Goal: Transaction & Acquisition: Purchase product/service

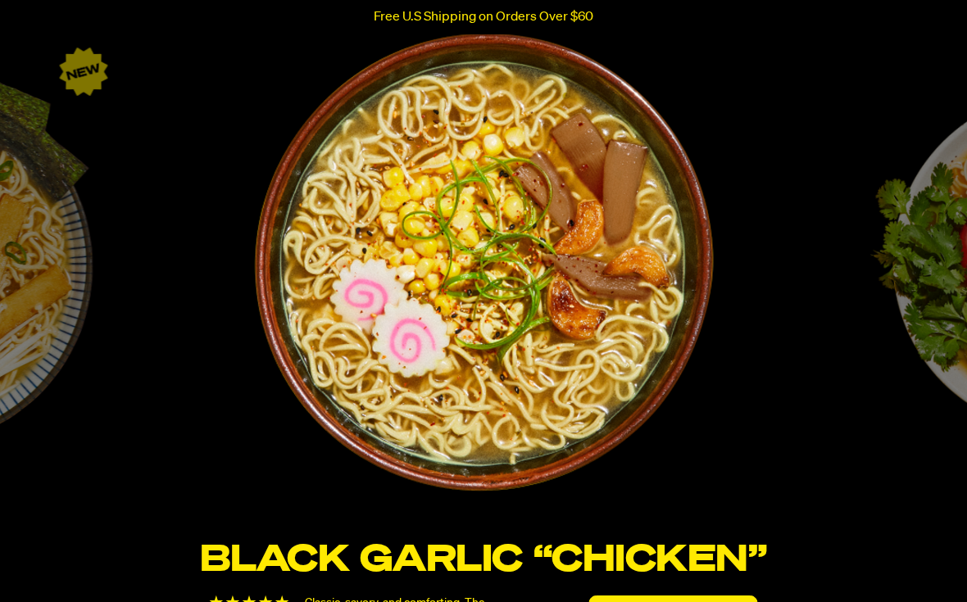
scroll to position [2694, 0]
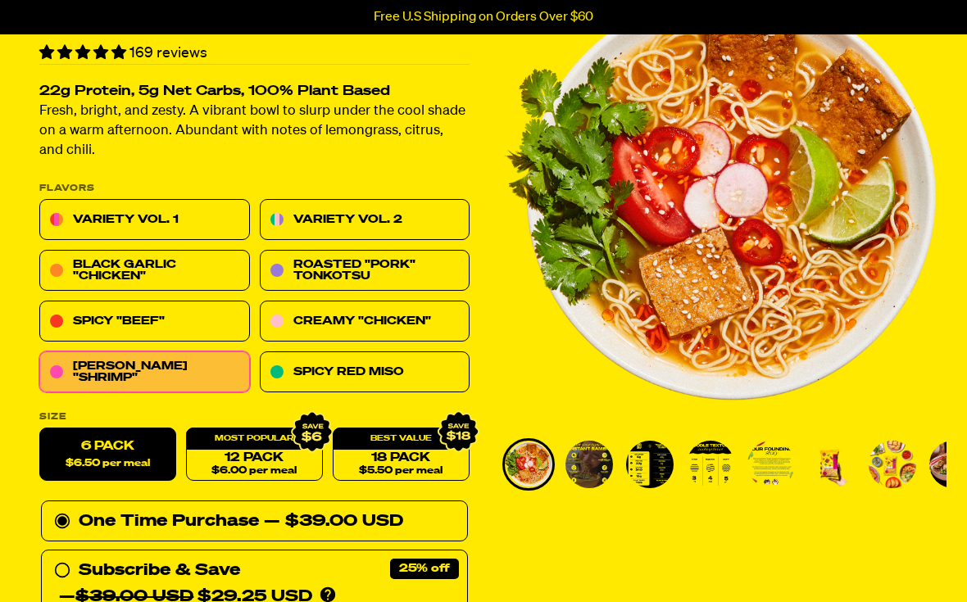
scroll to position [134, 0]
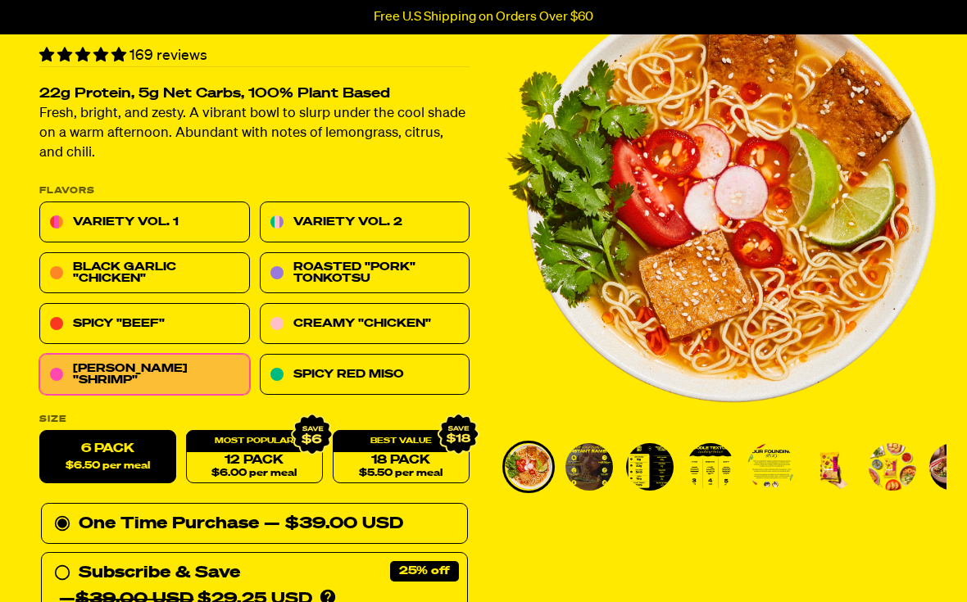
click at [161, 268] on link "Black Garlic "Chicken"" at bounding box center [144, 273] width 211 height 41
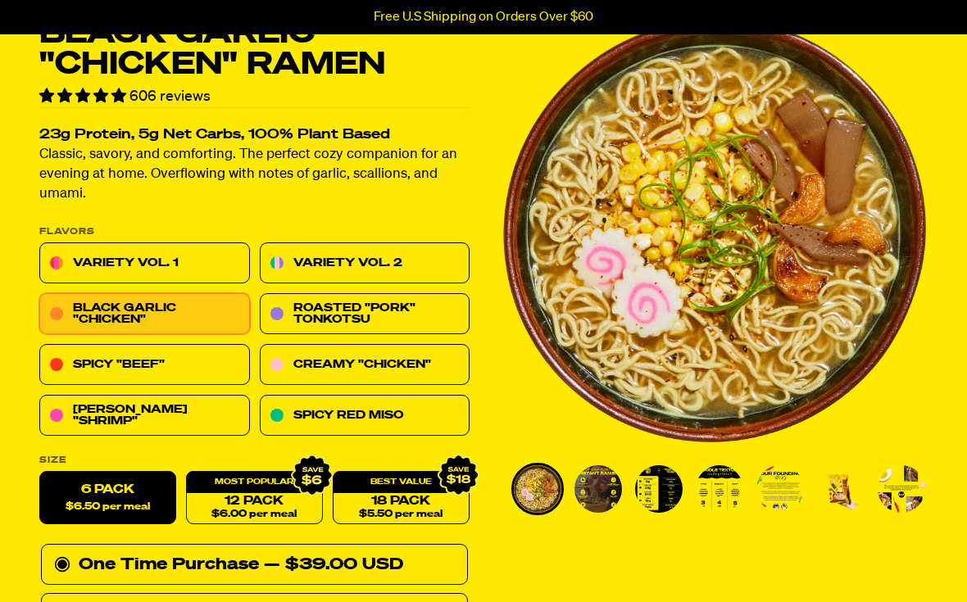
scroll to position [96, 0]
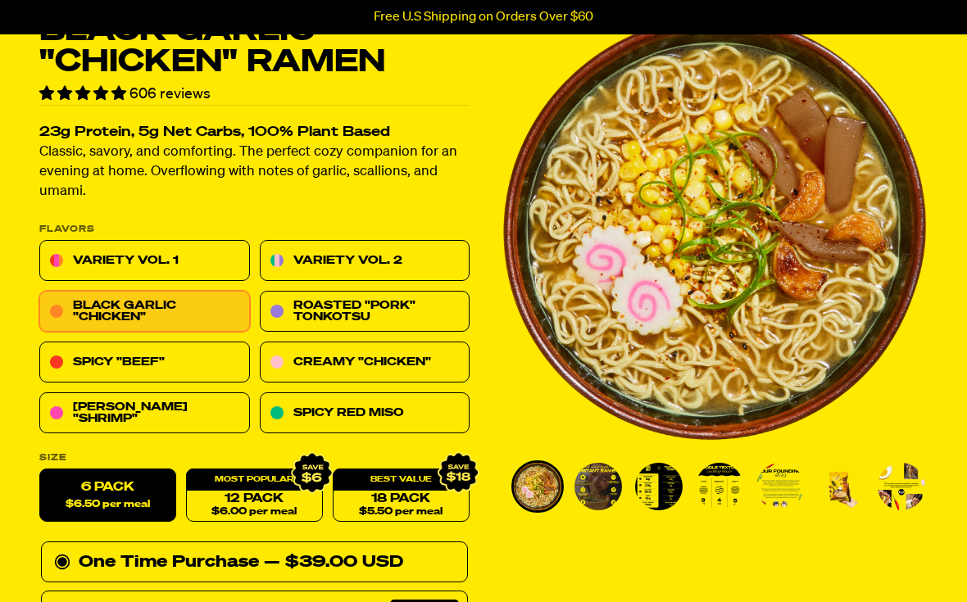
click at [193, 255] on link "Variety Vol. 1" at bounding box center [144, 261] width 211 height 41
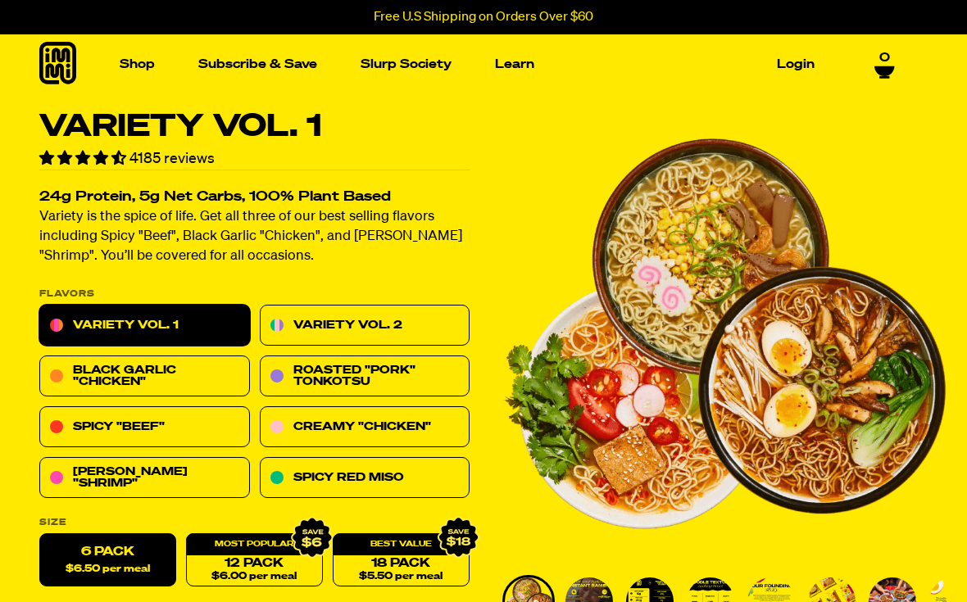
click at [154, 243] on img "Main navigation" at bounding box center [124, 218] width 186 height 186
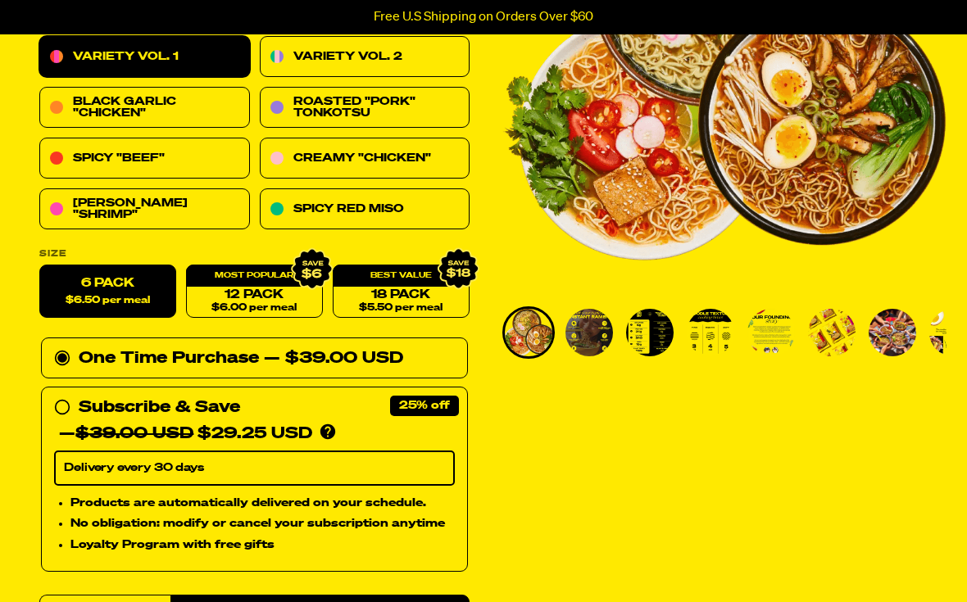
scroll to position [270, 0]
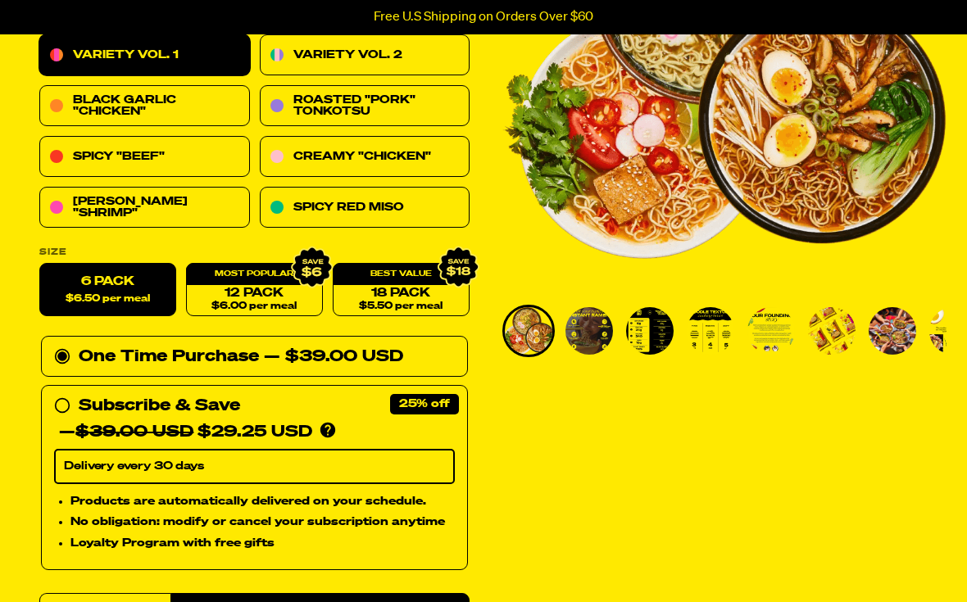
click at [170, 108] on link "Black Garlic "Chicken"" at bounding box center [144, 106] width 211 height 41
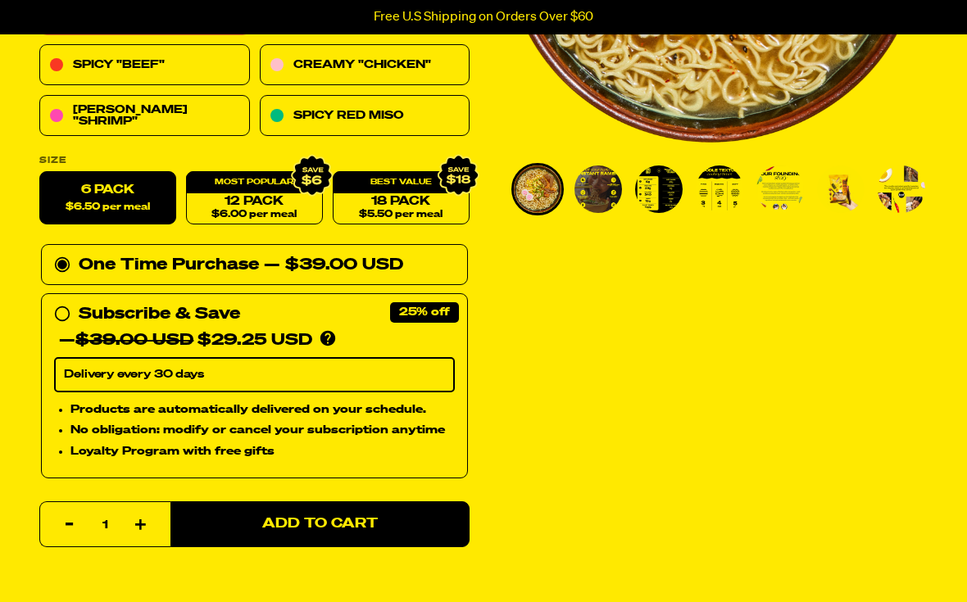
scroll to position [415, 0]
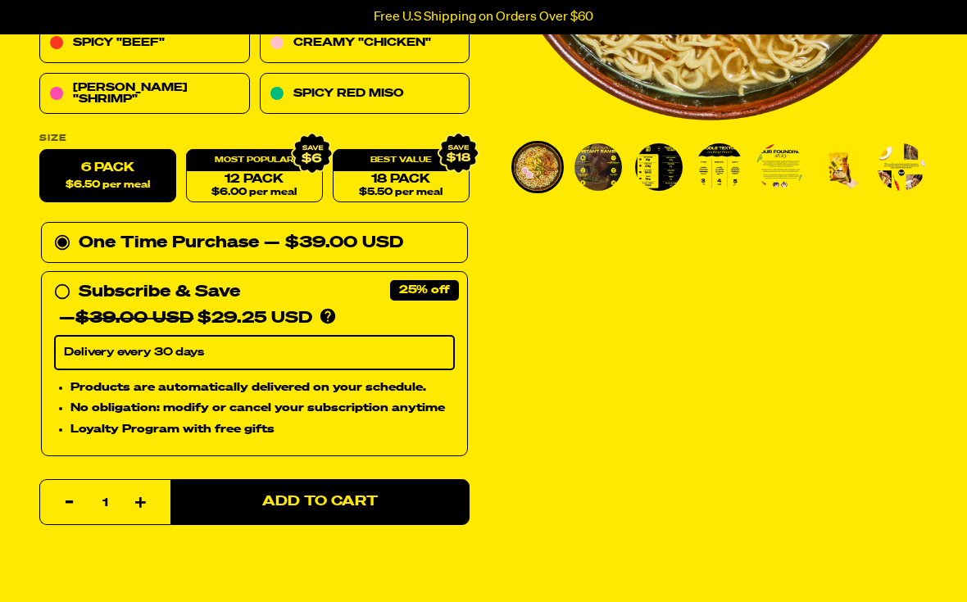
click at [138, 507] on button "Increase item quantity by one" at bounding box center [141, 504] width 33 height 46
type input "2"
click at [325, 503] on span "Add to Cart" at bounding box center [320, 503] width 116 height 14
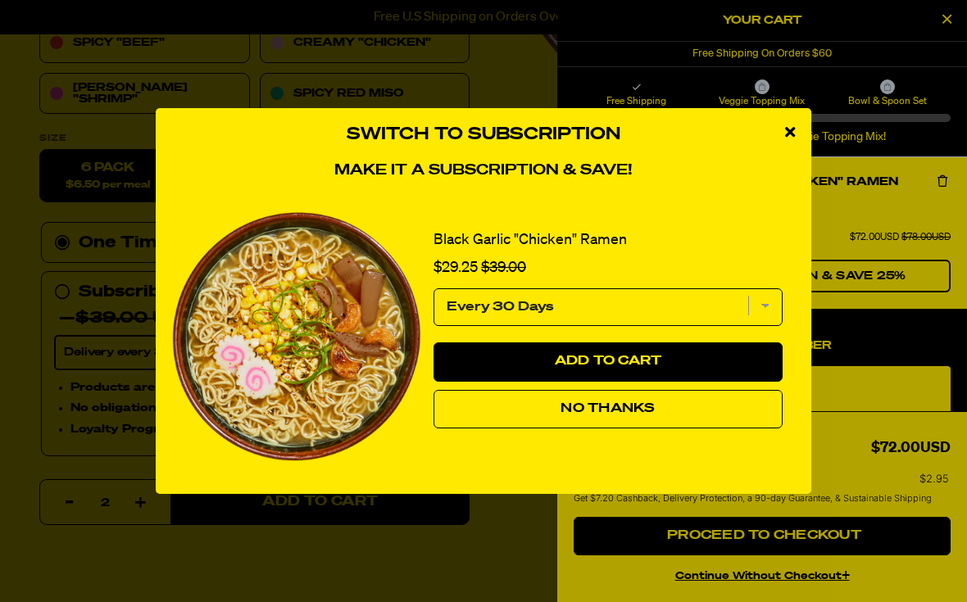
click at [581, 429] on button "No Thanks" at bounding box center [607, 409] width 349 height 39
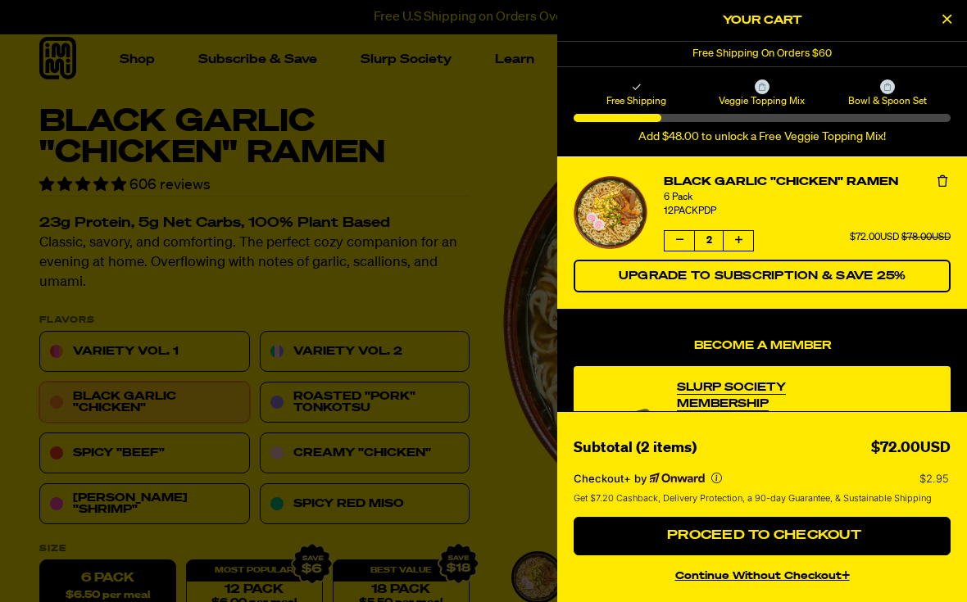
scroll to position [0, 0]
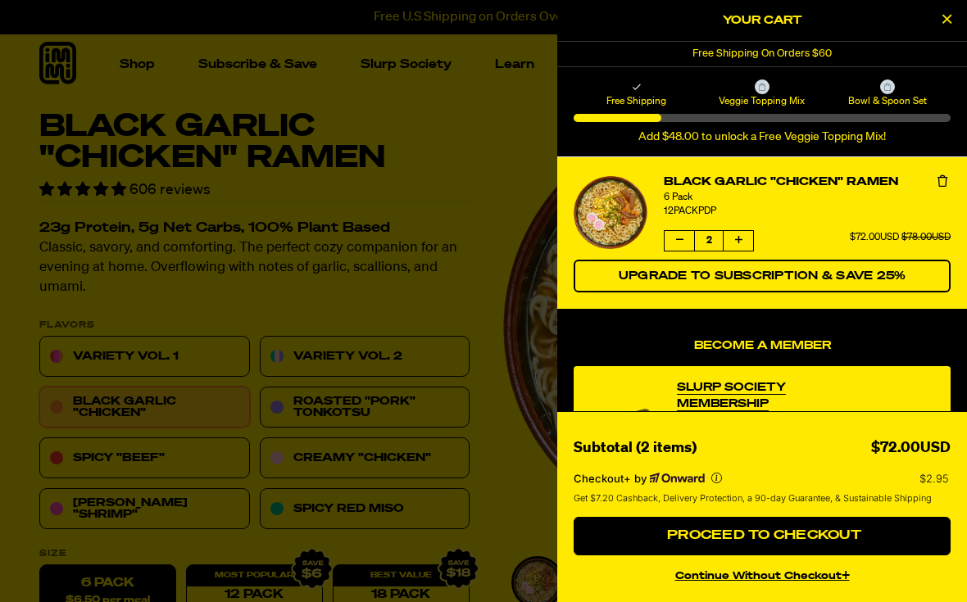
click at [715, 579] on button "continue without Checkout+" at bounding box center [762, 574] width 377 height 24
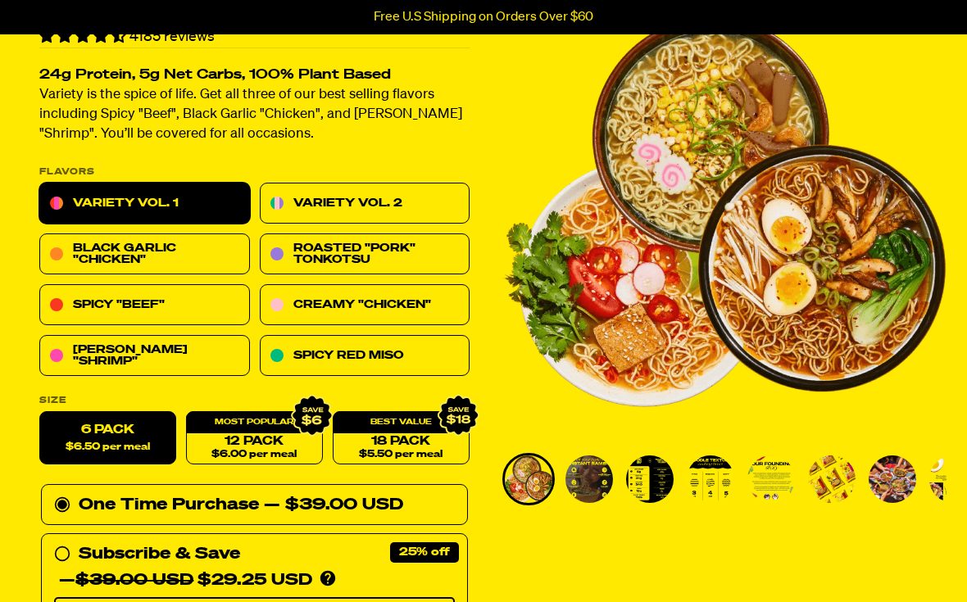
scroll to position [122, 0]
click at [384, 306] on link "Creamy "Chicken"" at bounding box center [365, 305] width 211 height 41
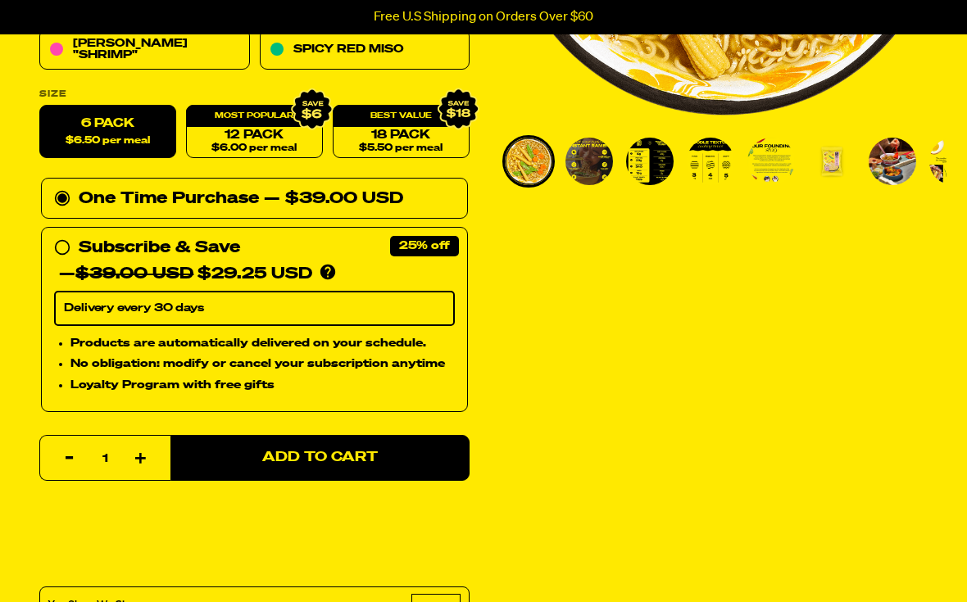
click at [139, 459] on icon "button" at bounding box center [140, 459] width 11 height 11
type input "2"
click at [340, 457] on span "Add to Cart" at bounding box center [320, 458] width 116 height 14
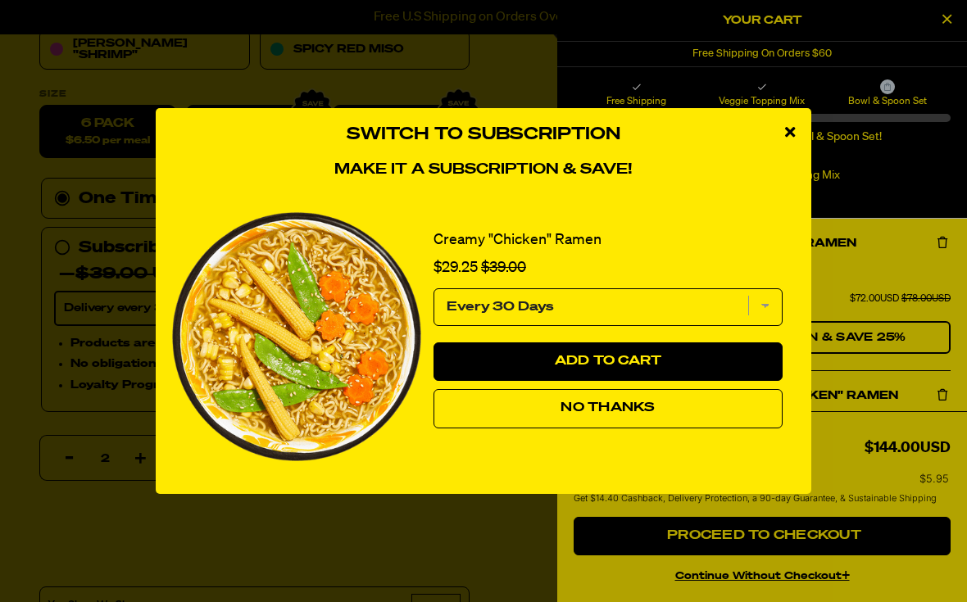
click at [790, 139] on icon "close modal" at bounding box center [790, 132] width 10 height 15
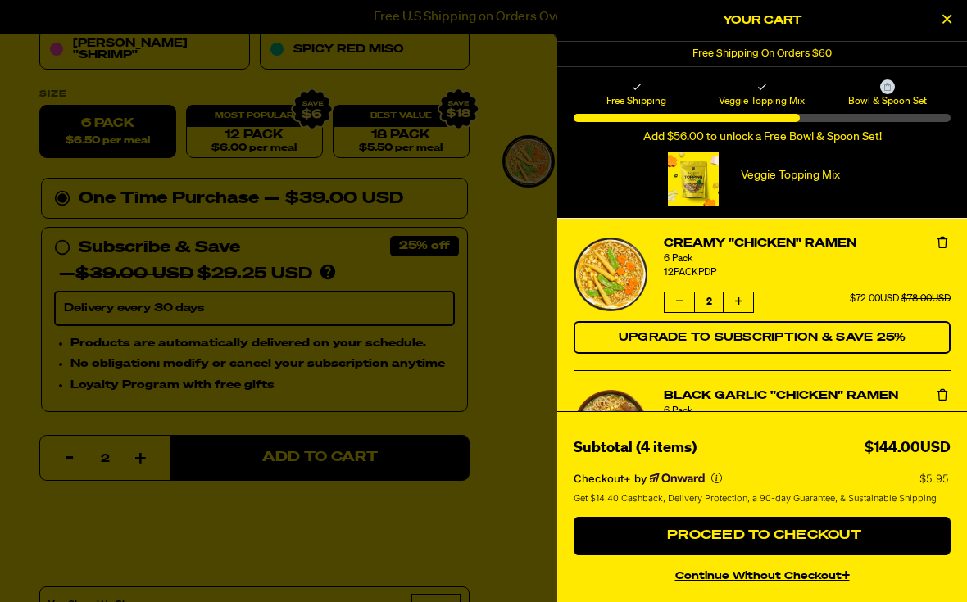
click at [673, 304] on button "product" at bounding box center [678, 303] width 29 height 20
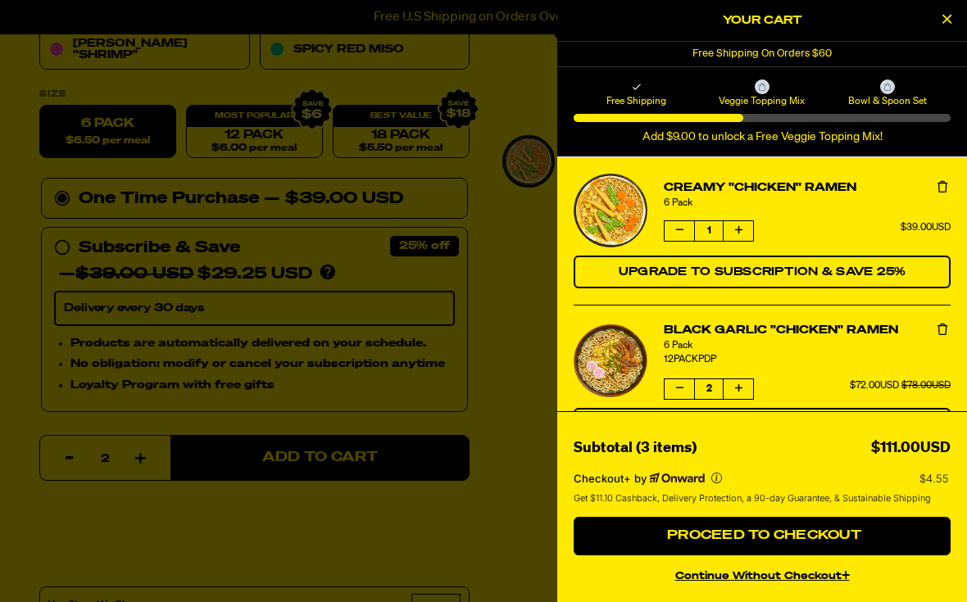
click at [672, 386] on button "product" at bounding box center [678, 389] width 29 height 20
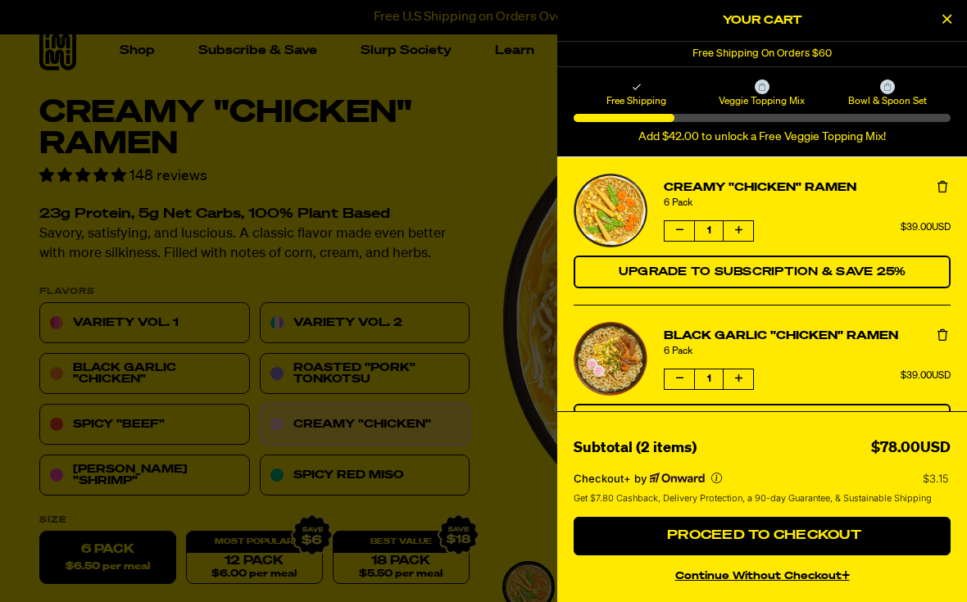
scroll to position [0, 0]
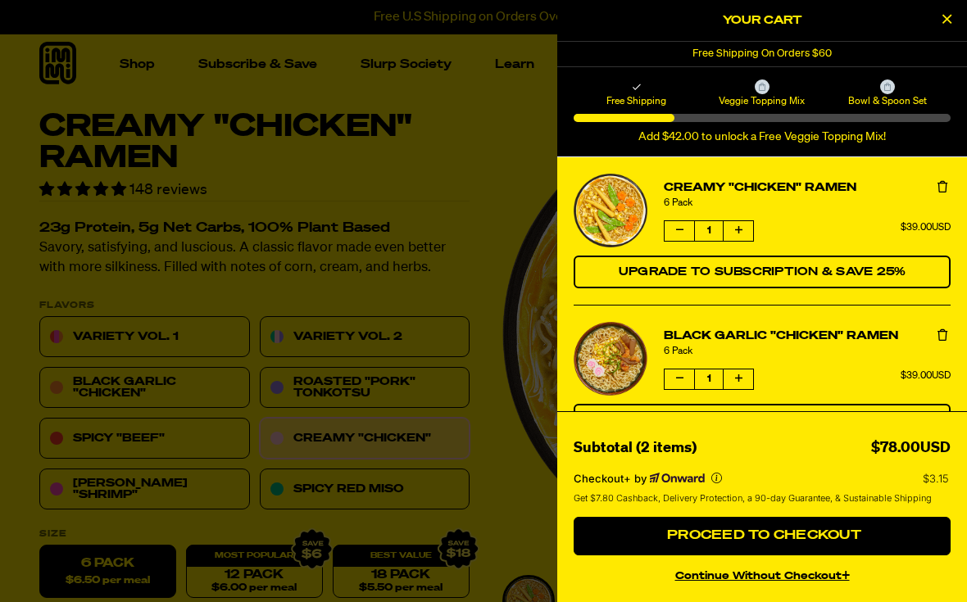
click at [146, 437] on div at bounding box center [483, 301] width 967 height 602
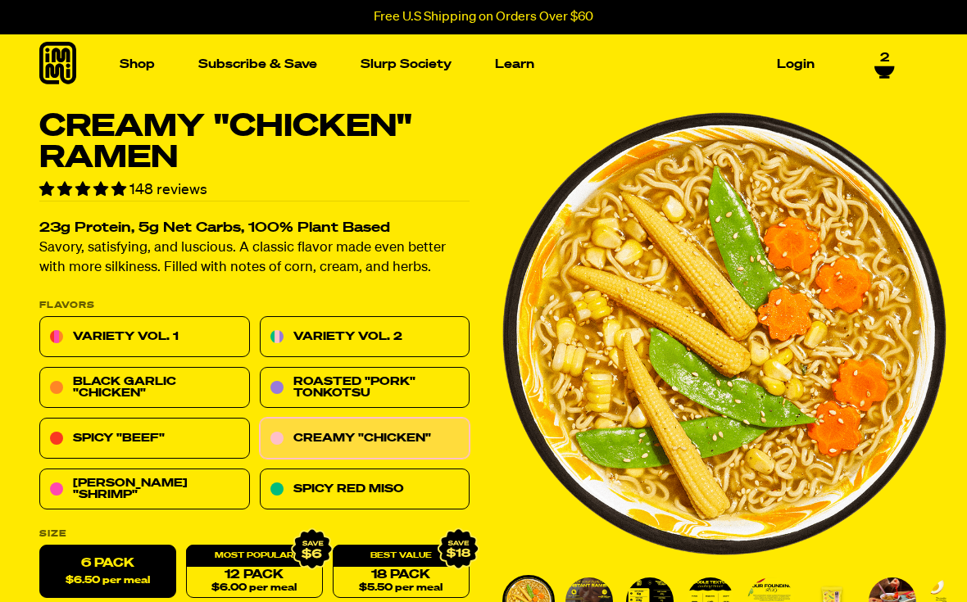
click at [146, 436] on link "Spicy "Beef"" at bounding box center [144, 439] width 211 height 41
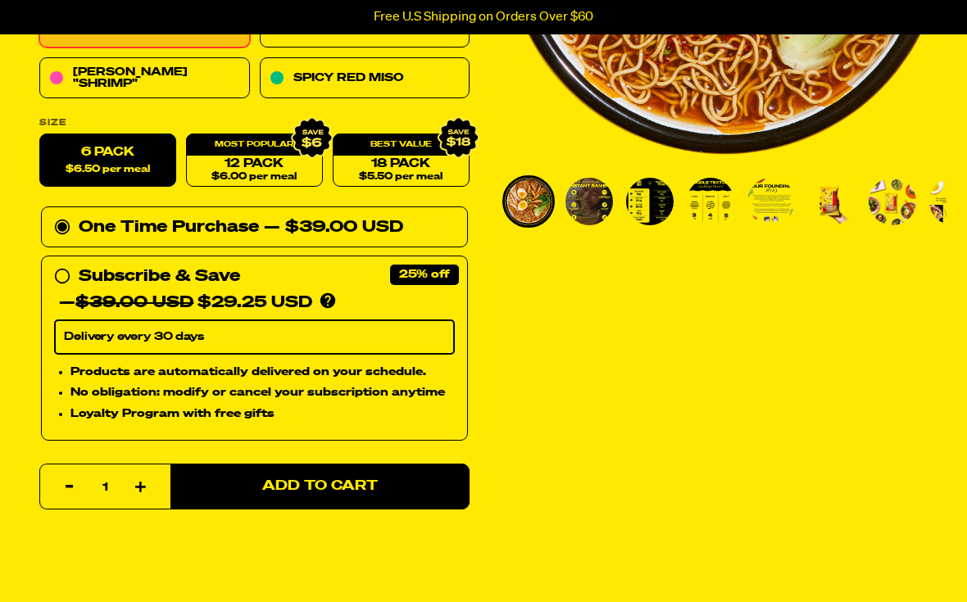
click at [343, 484] on span "Add to Cart" at bounding box center [320, 488] width 116 height 14
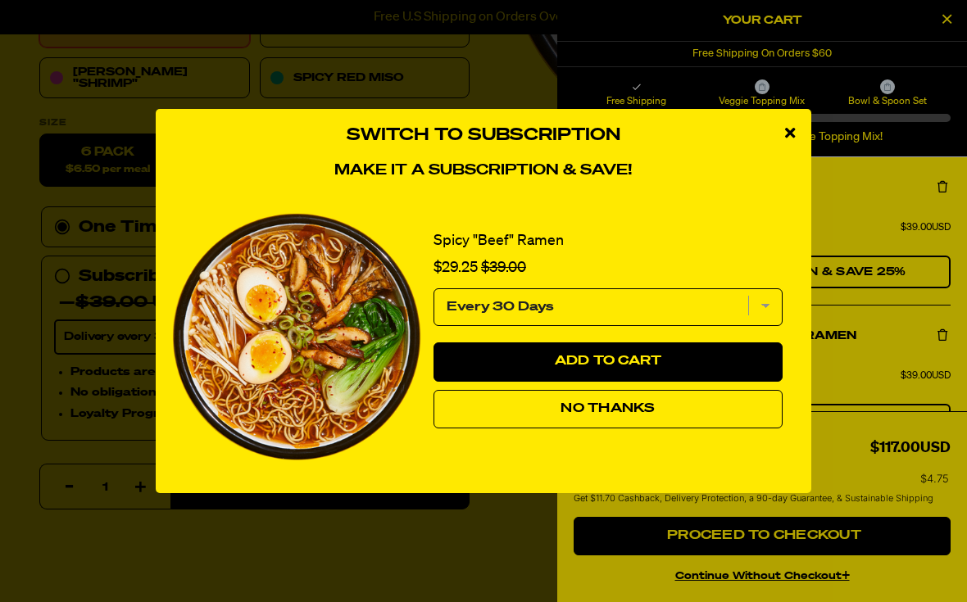
click at [595, 415] on span "No Thanks" at bounding box center [607, 408] width 94 height 13
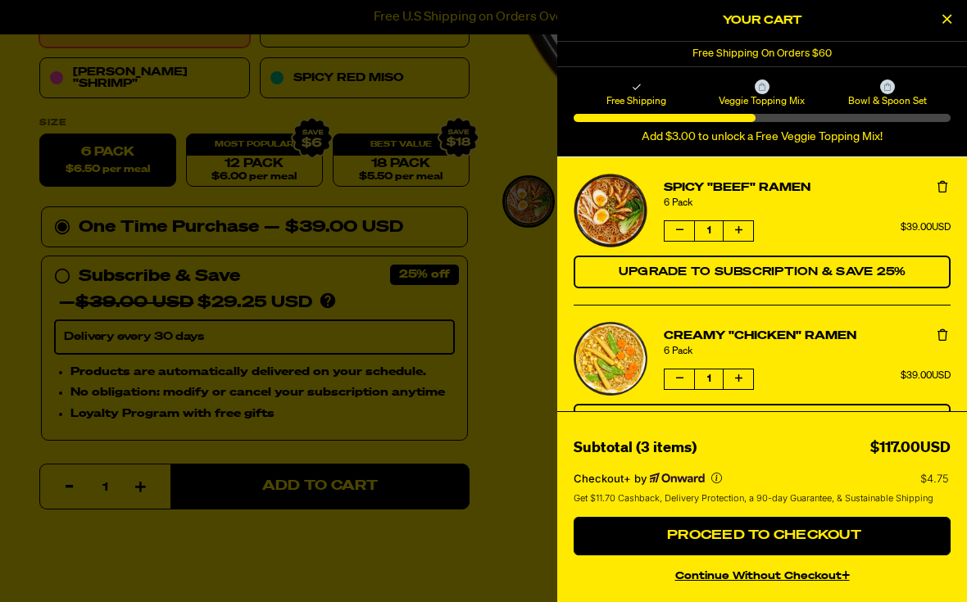
click at [753, 542] on span "Proceed to Checkout" at bounding box center [762, 535] width 198 height 13
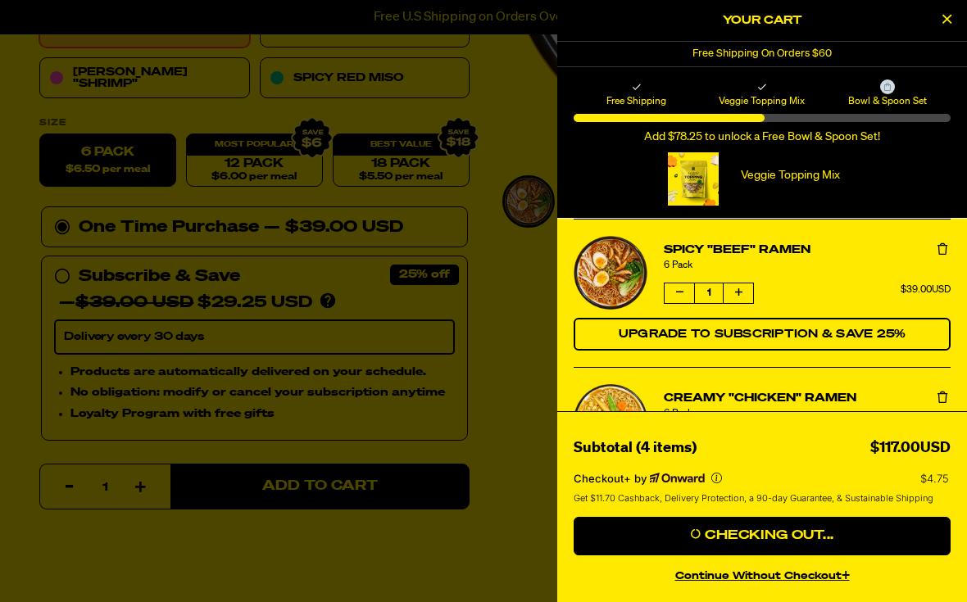
scroll to position [429, 0]
